Goal: Check status

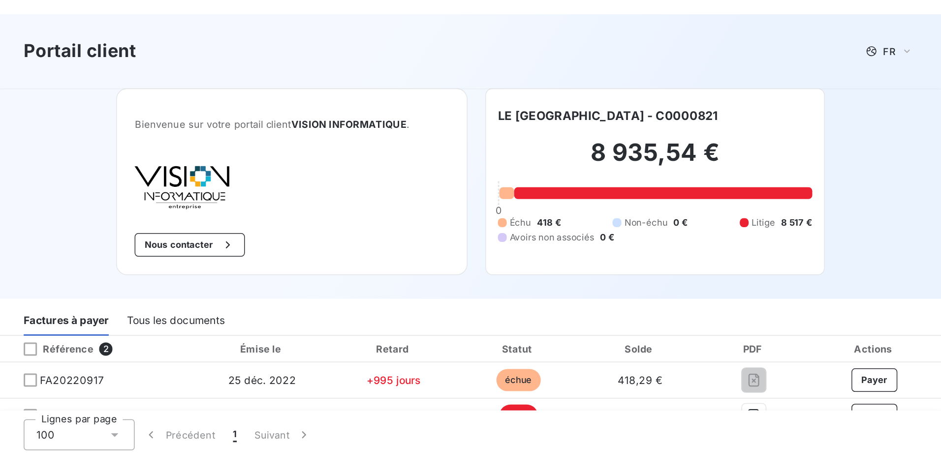
scroll to position [14, 0]
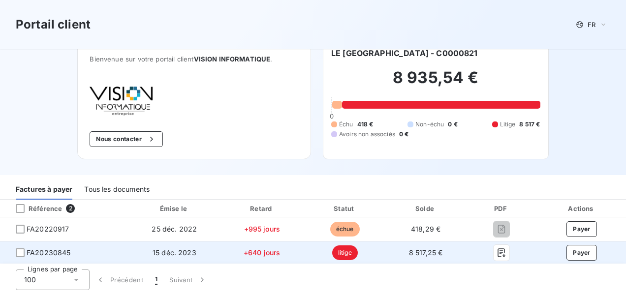
click at [53, 254] on span "FA20230845" at bounding box center [49, 253] width 44 height 10
click at [389, 252] on td "8 517,25 €" at bounding box center [426, 253] width 80 height 24
click at [497, 252] on icon "button" at bounding box center [500, 253] width 7 height 9
